Goal: Information Seeking & Learning: Learn about a topic

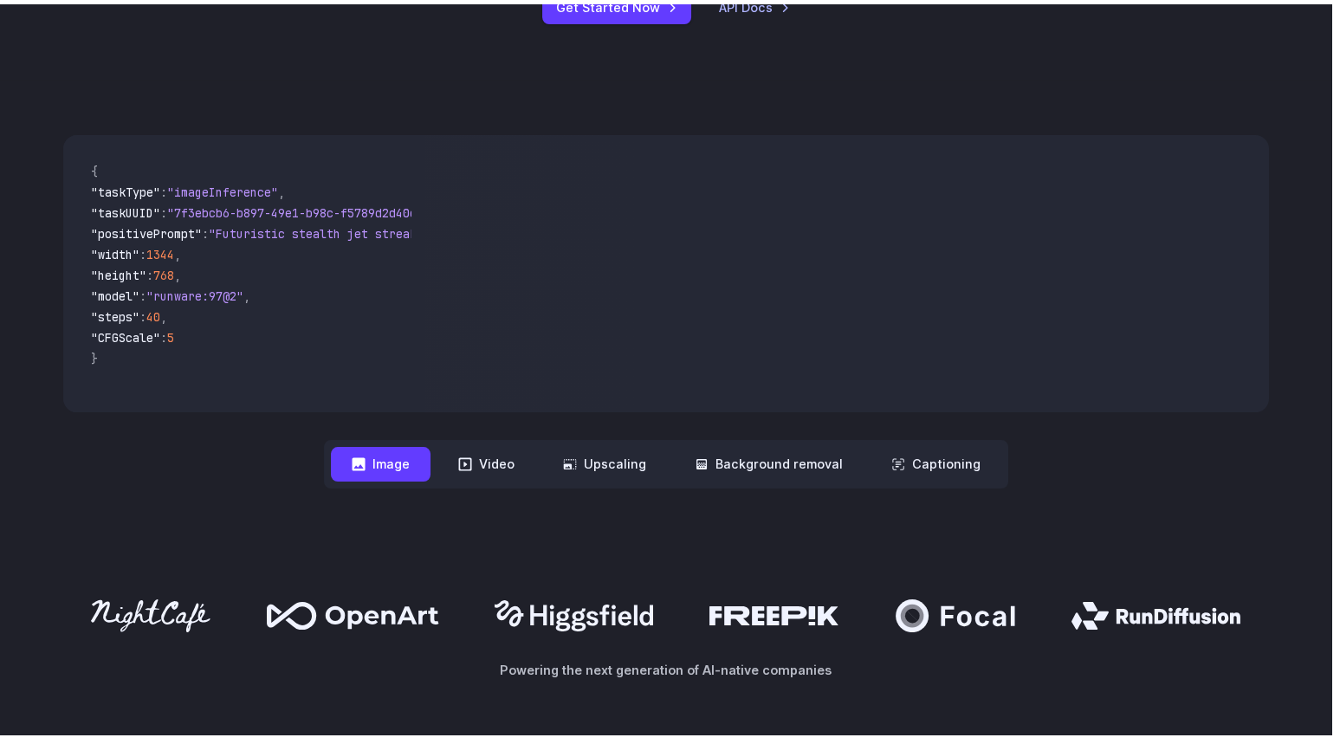
scroll to position [544, 0]
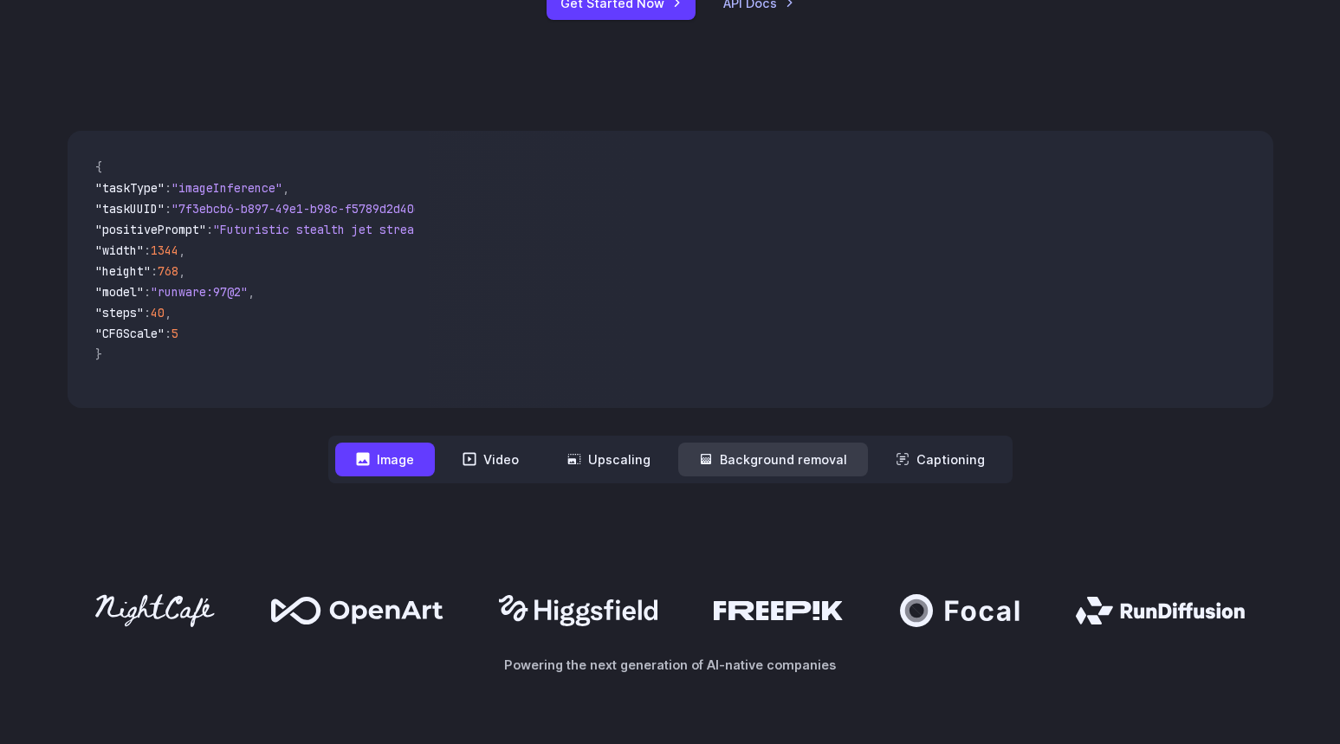
click at [801, 457] on button "Background removal" at bounding box center [773, 460] width 190 height 34
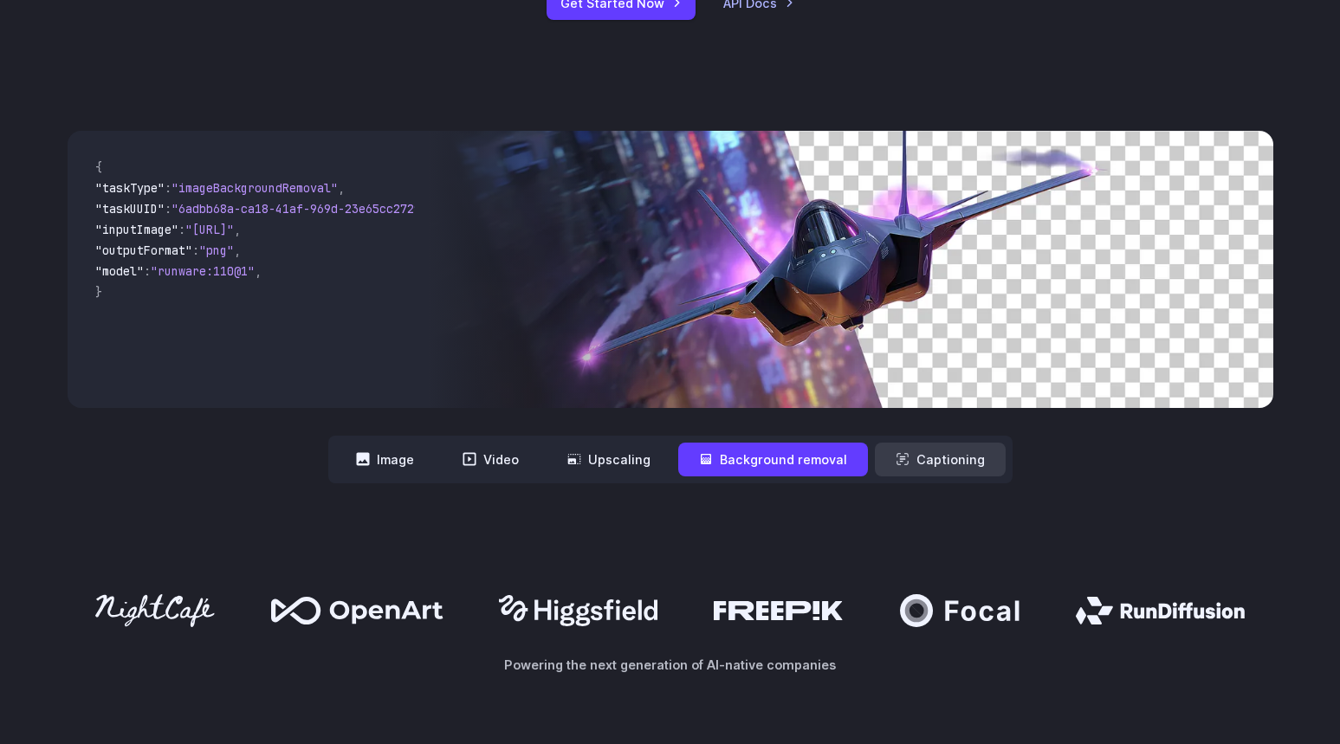
click at [913, 444] on button "Captioning" at bounding box center [940, 460] width 131 height 34
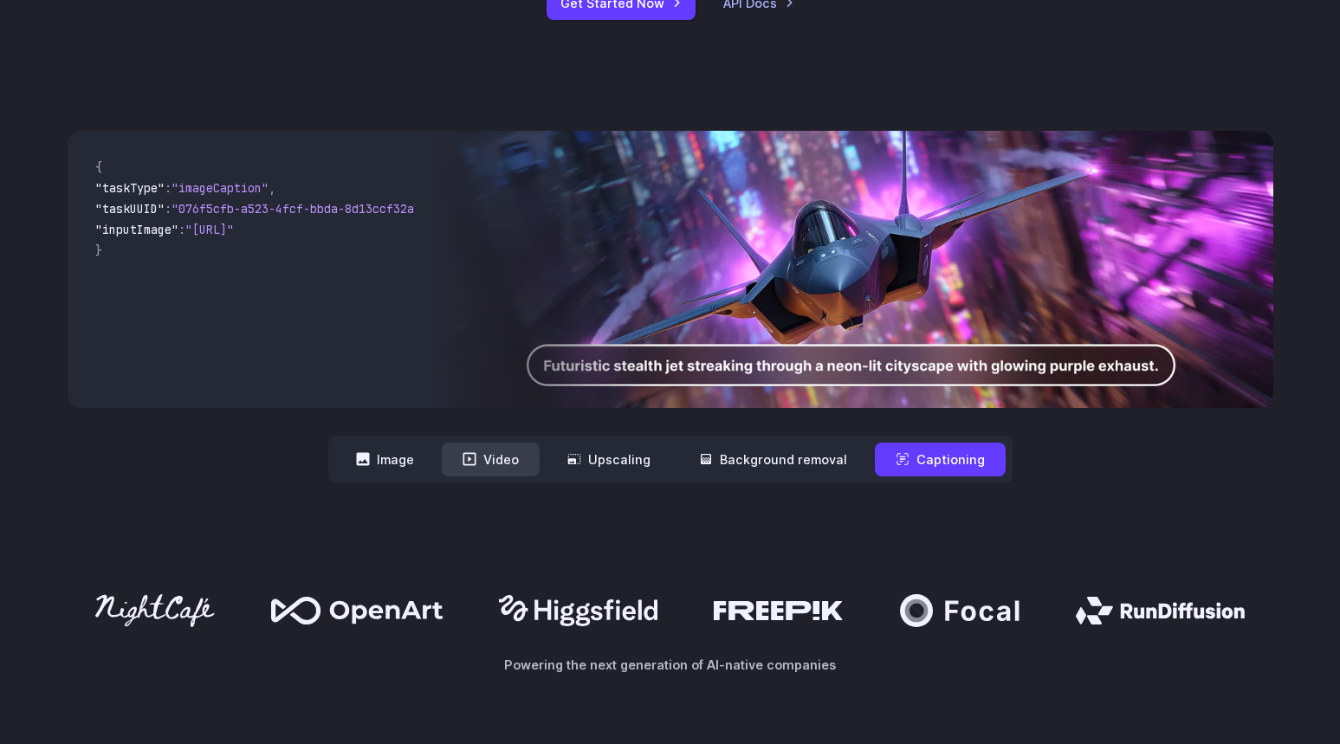
click at [496, 463] on button "Video" at bounding box center [491, 460] width 98 height 34
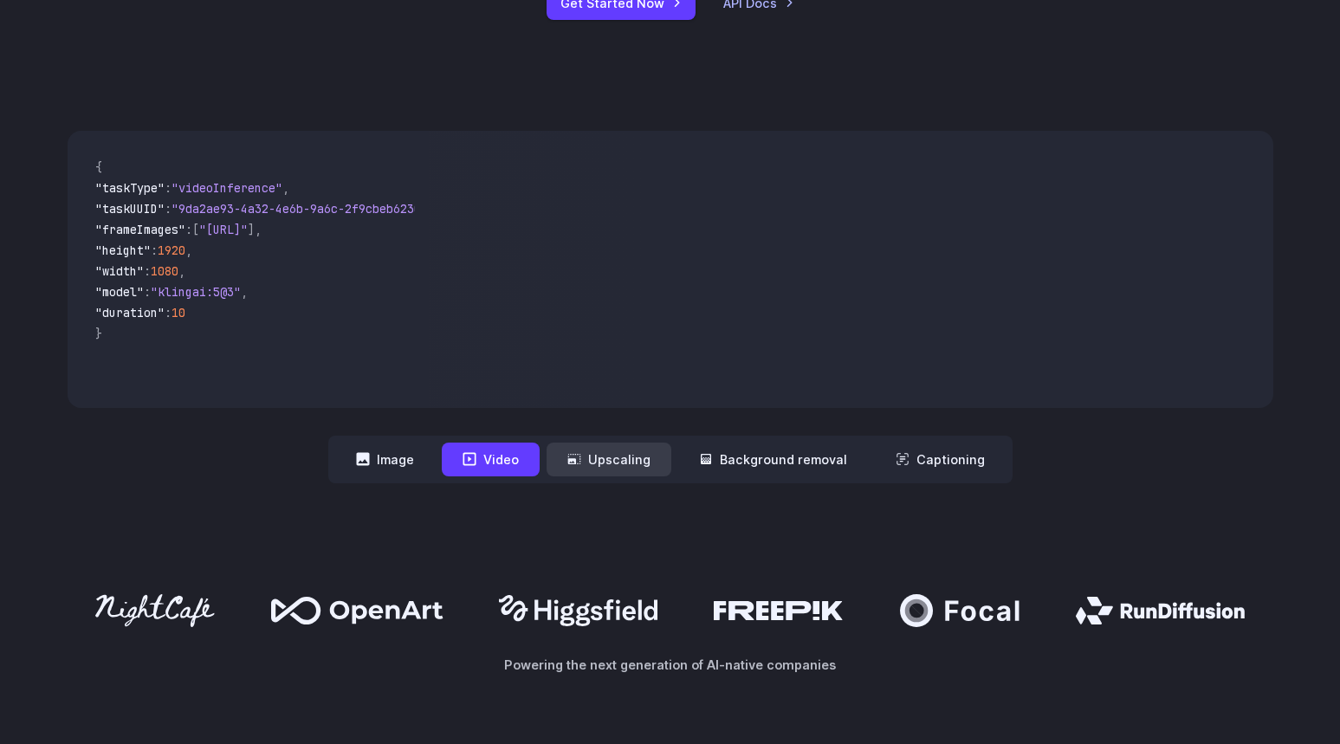
click at [643, 451] on button "Upscaling" at bounding box center [608, 460] width 125 height 34
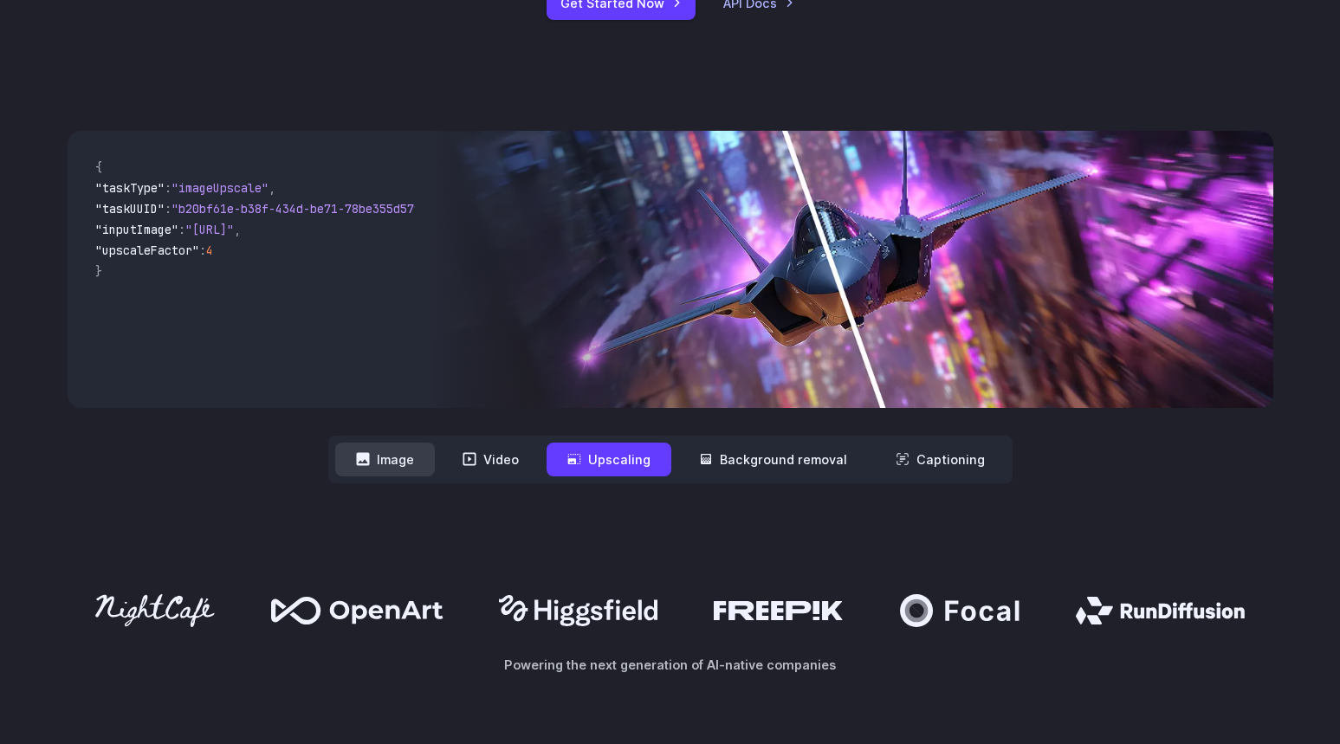
click at [380, 461] on button "Image" at bounding box center [385, 460] width 100 height 34
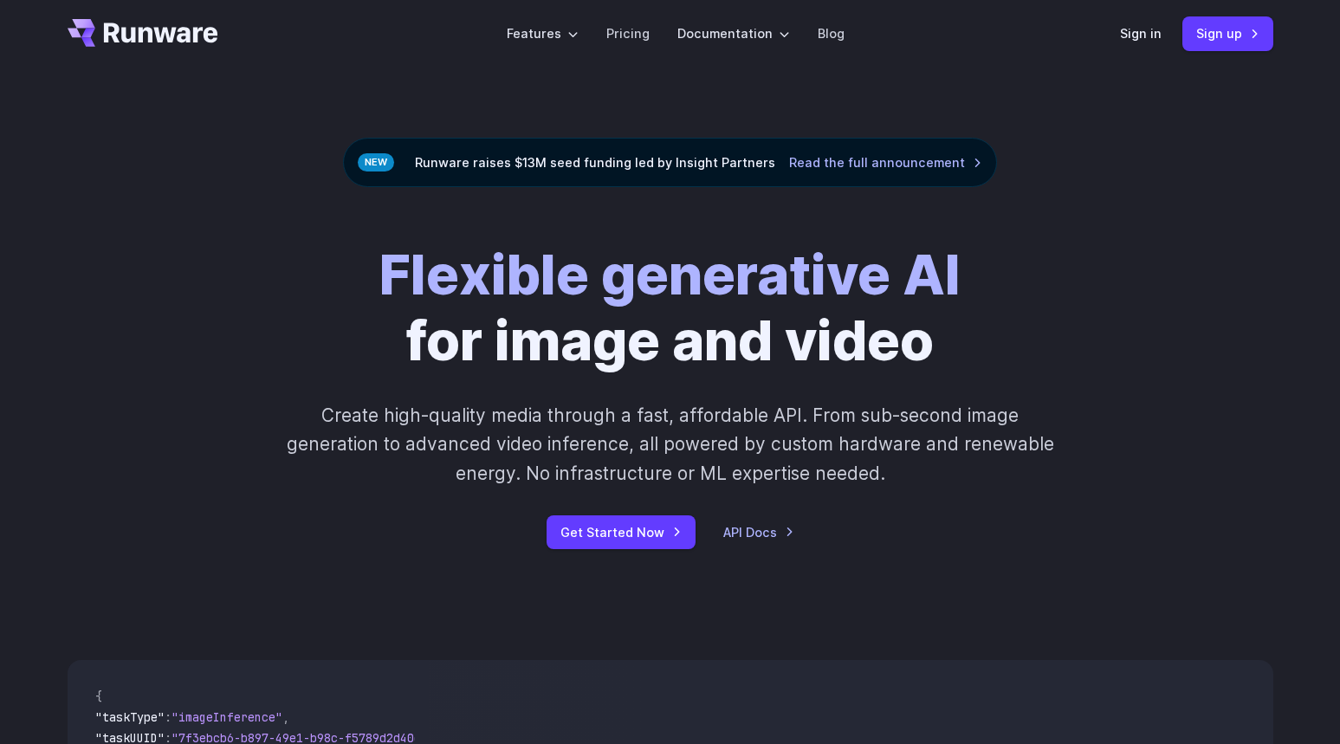
scroll to position [0, 0]
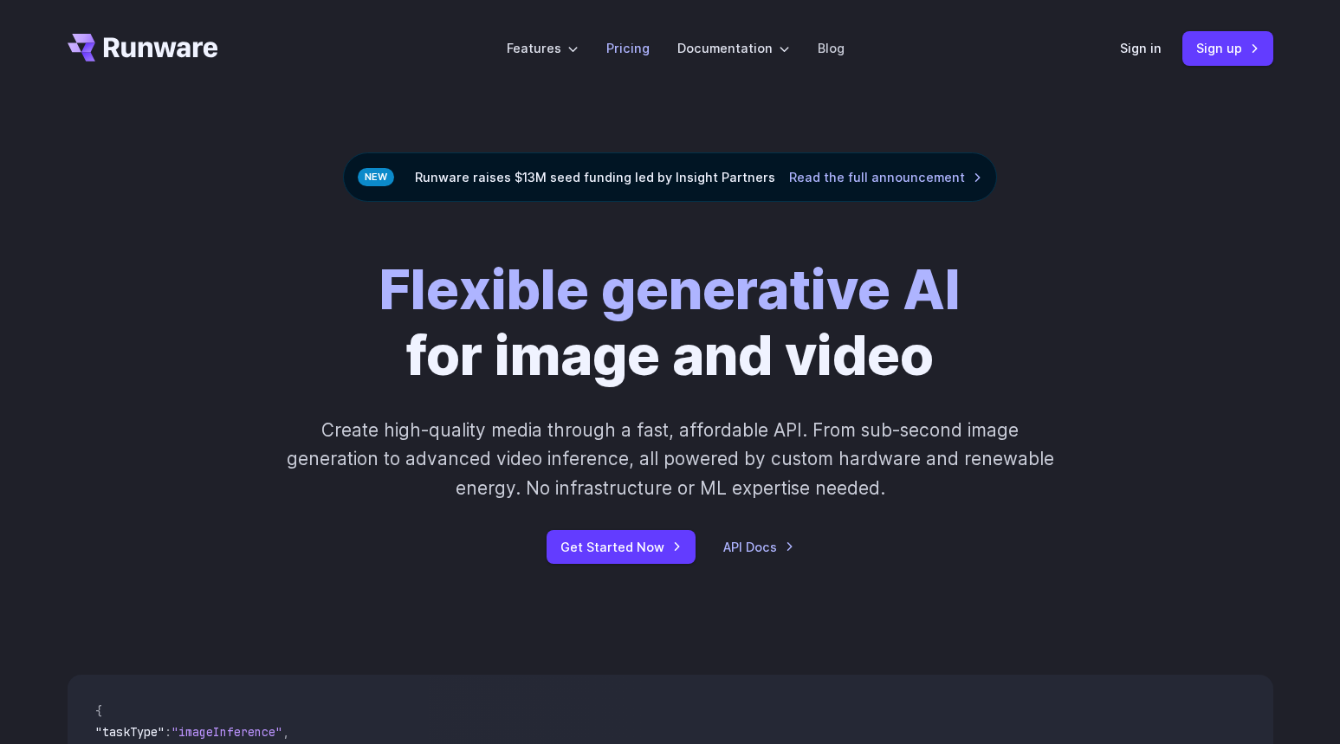
click at [640, 54] on link "Pricing" at bounding box center [627, 48] width 43 height 20
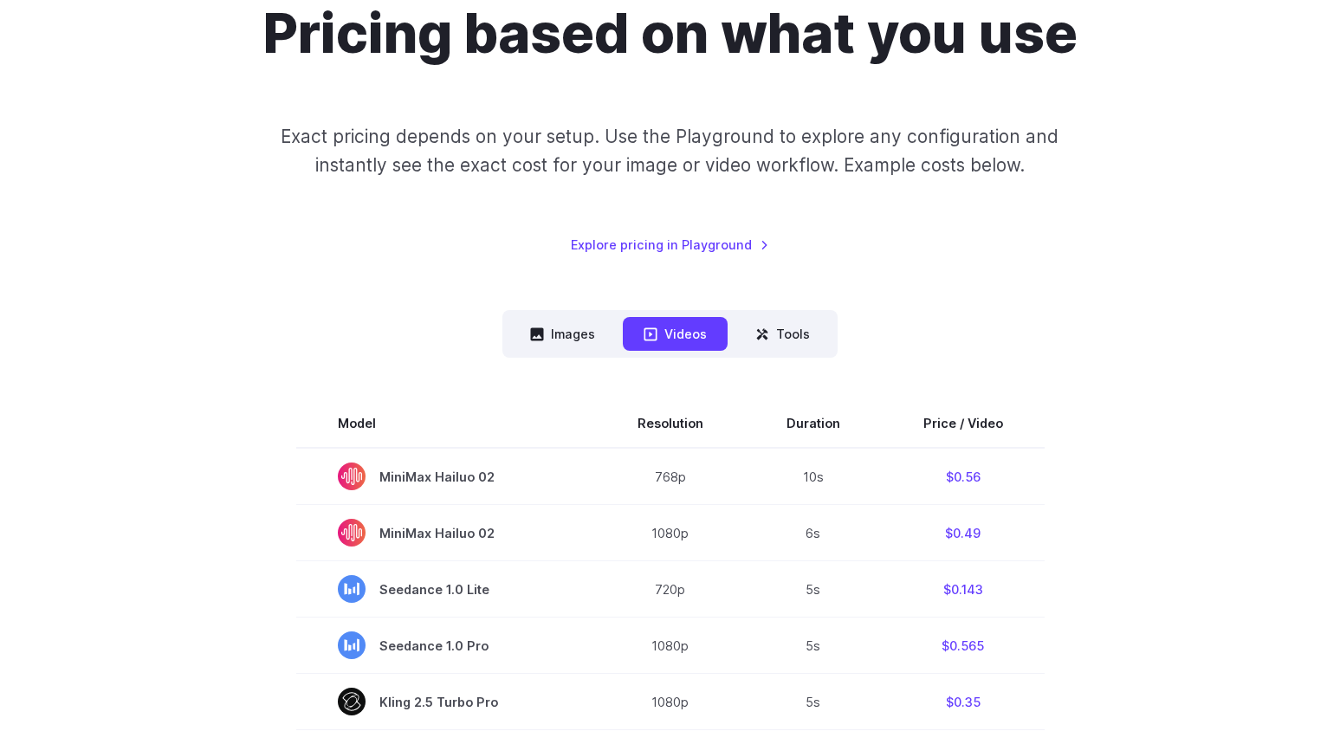
scroll to position [80, 0]
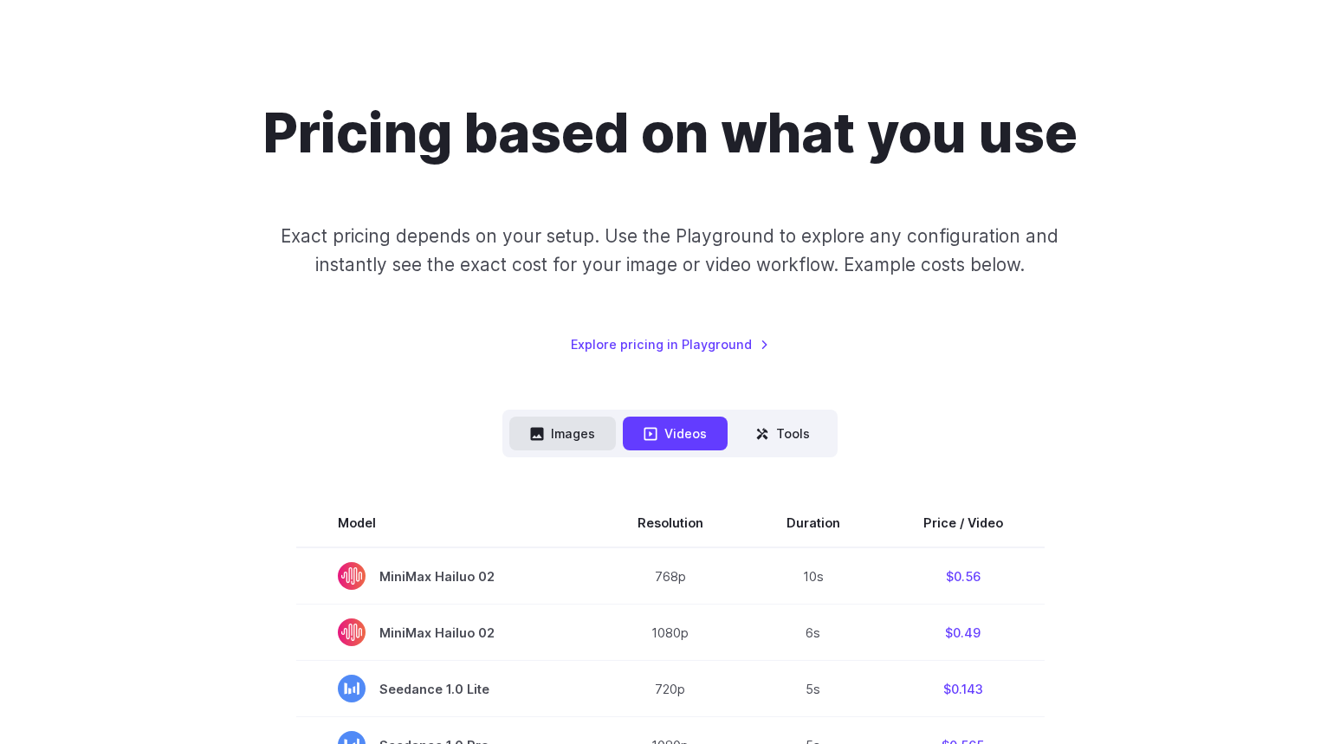
click at [552, 432] on button "Images" at bounding box center [562, 434] width 107 height 34
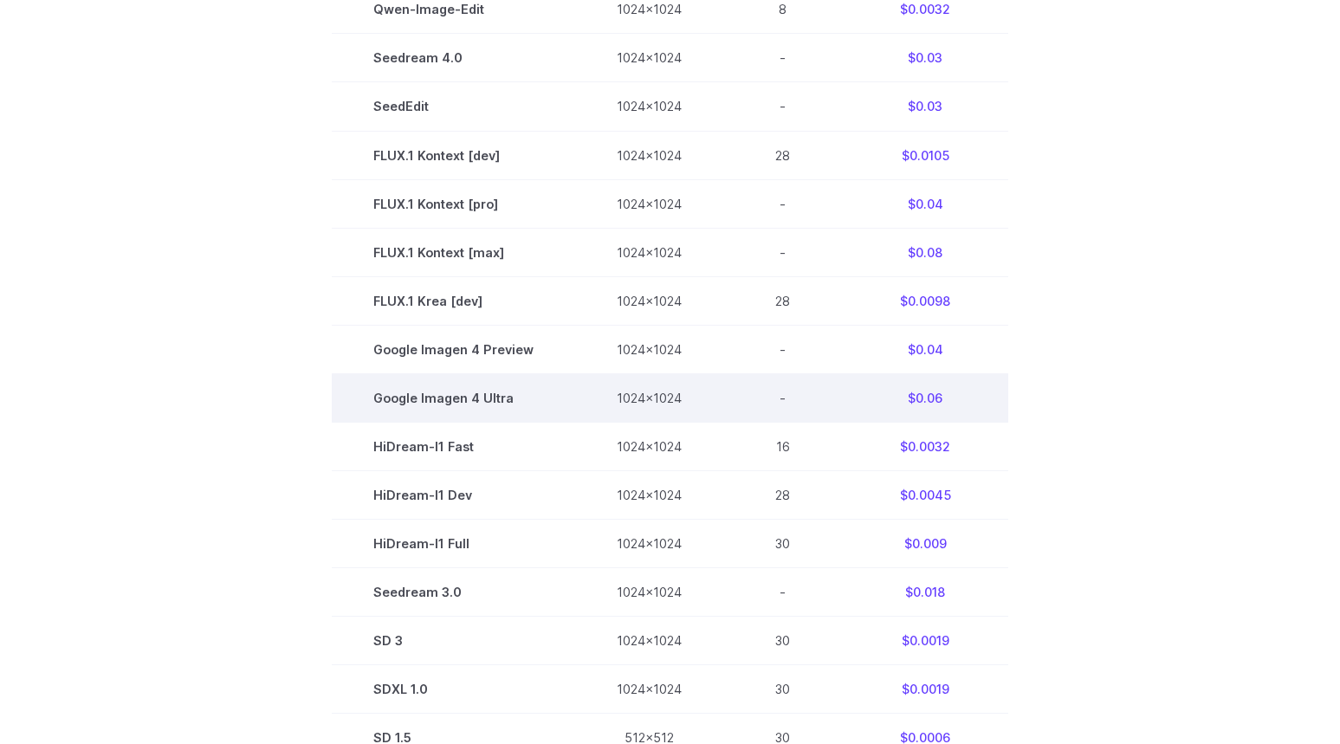
scroll to position [961, 0]
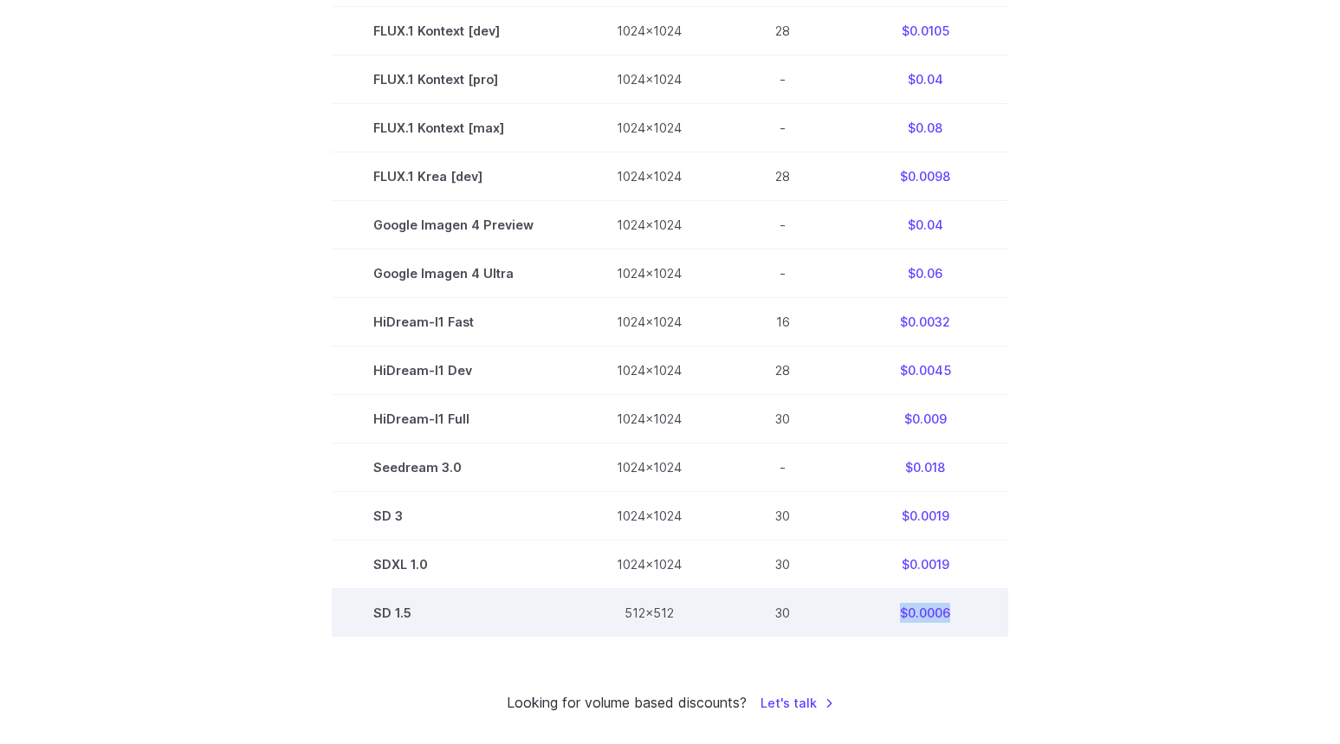
drag, startPoint x: 964, startPoint y: 612, endPoint x: 881, endPoint y: 605, distance: 83.4
click at [881, 605] on td "$0.0006" at bounding box center [925, 613] width 166 height 48
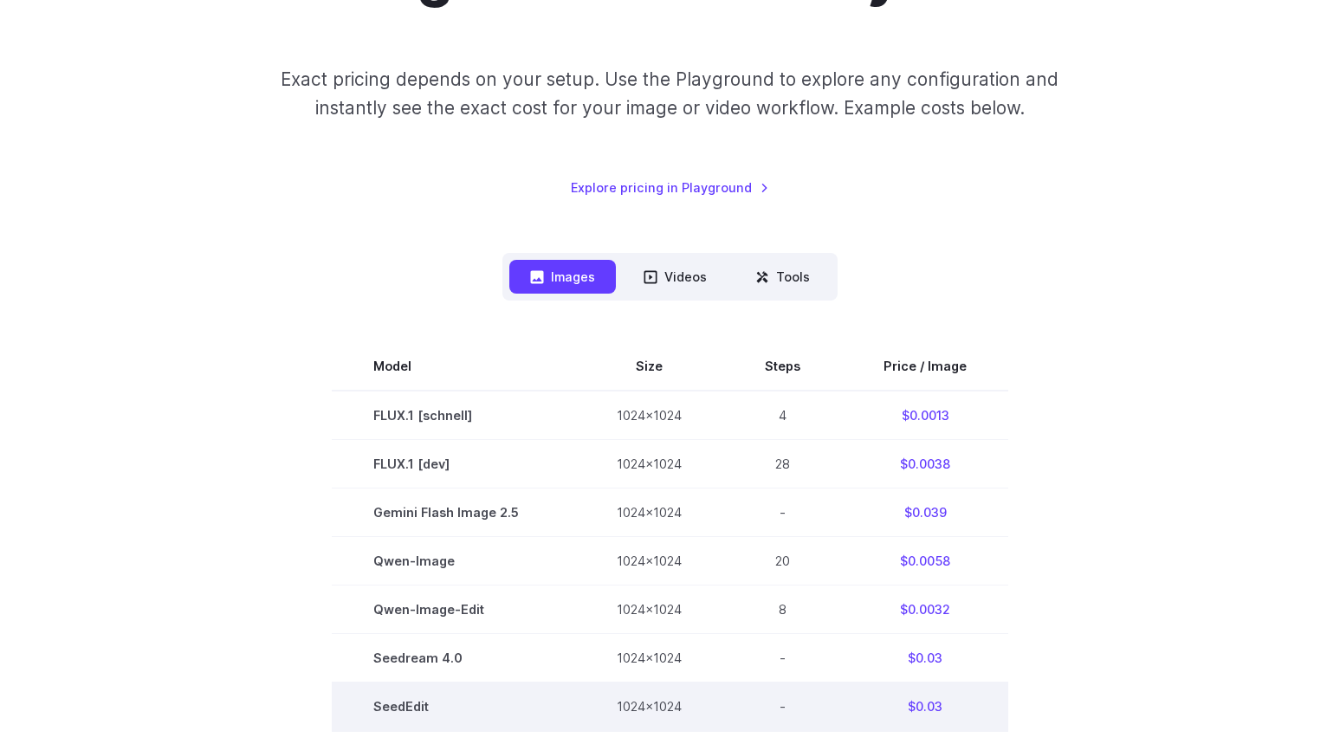
scroll to position [373, 0]
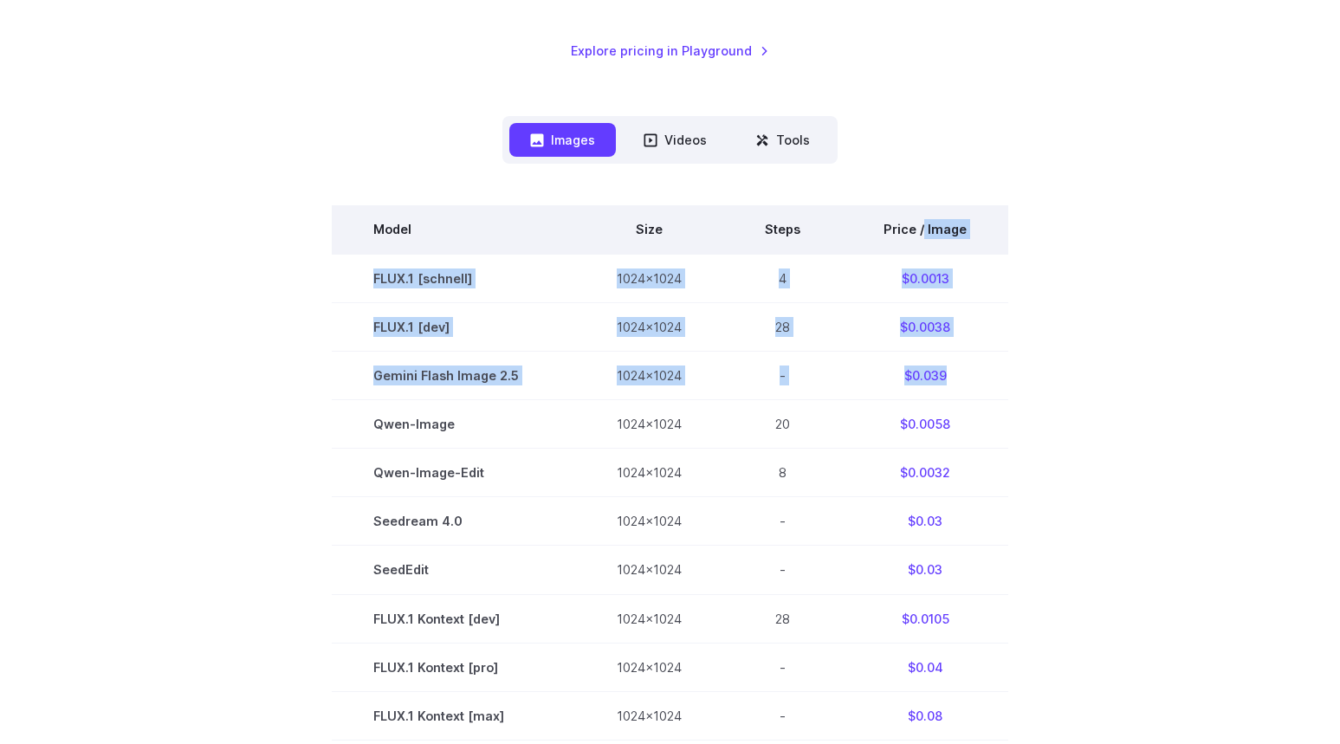
drag, startPoint x: 956, startPoint y: 358, endPoint x: 921, endPoint y: 235, distance: 128.0
click at [921, 235] on tbody "Model Size Steps Price / Image FLUX.1 [schnell] 1024x1024 4 $0.0013 FLUX.1 [dev…" at bounding box center [670, 714] width 676 height 1019
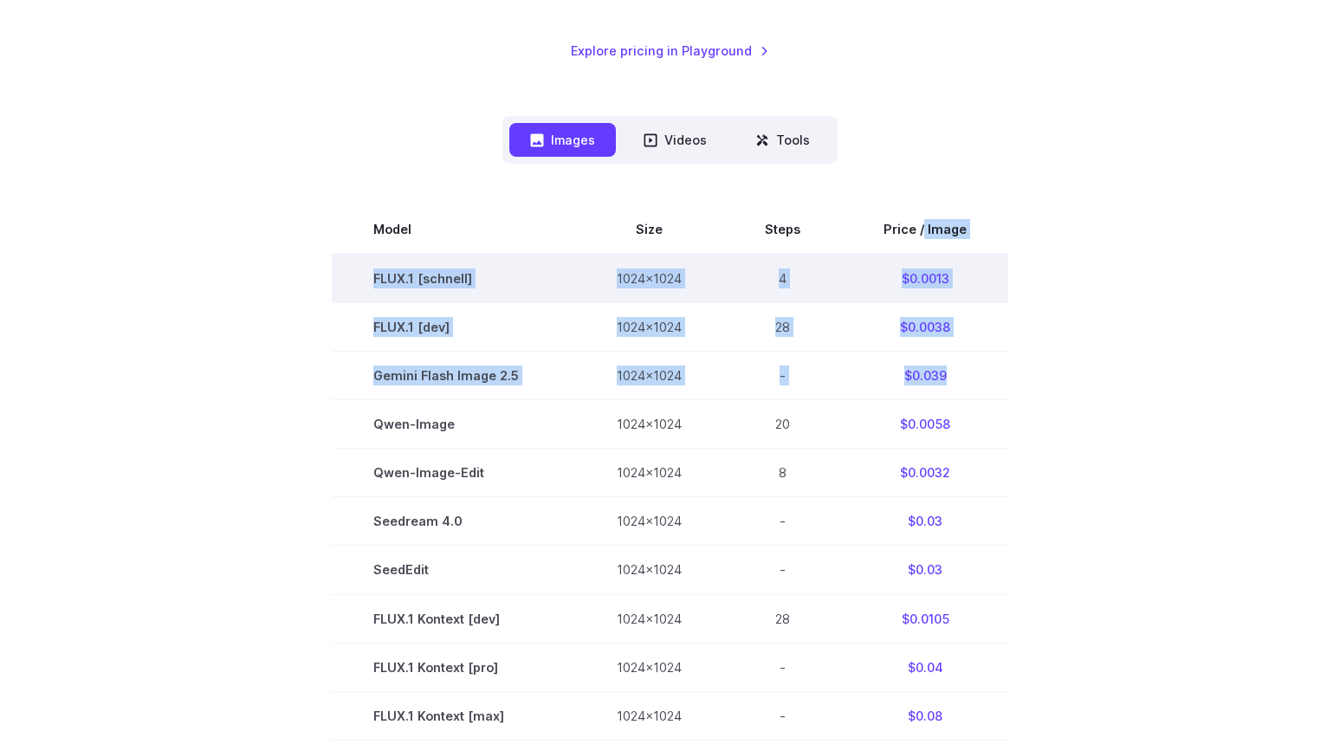
drag, startPoint x: 929, startPoint y: 275, endPoint x: 938, endPoint y: 285, distance: 12.9
click at [930, 276] on td "$0.0013" at bounding box center [925, 278] width 166 height 49
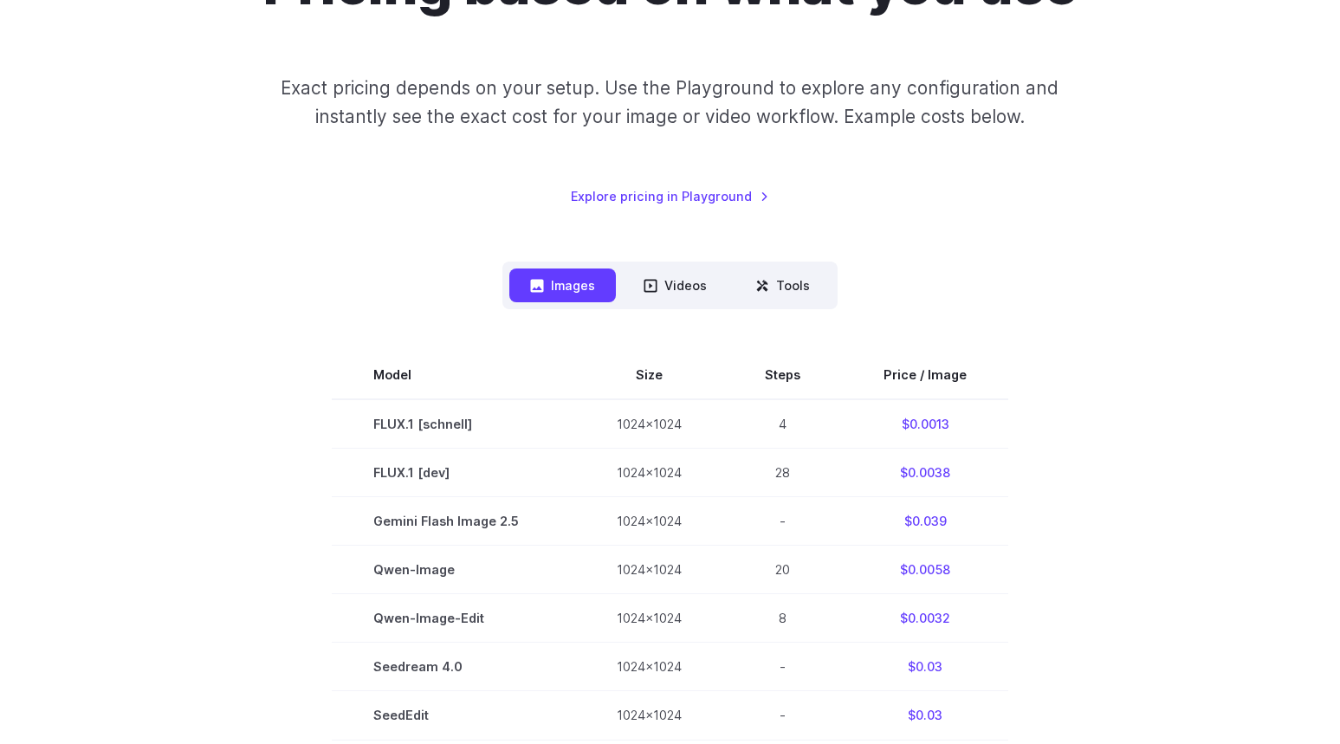
scroll to position [0, 0]
